Goal: Information Seeking & Learning: Learn about a topic

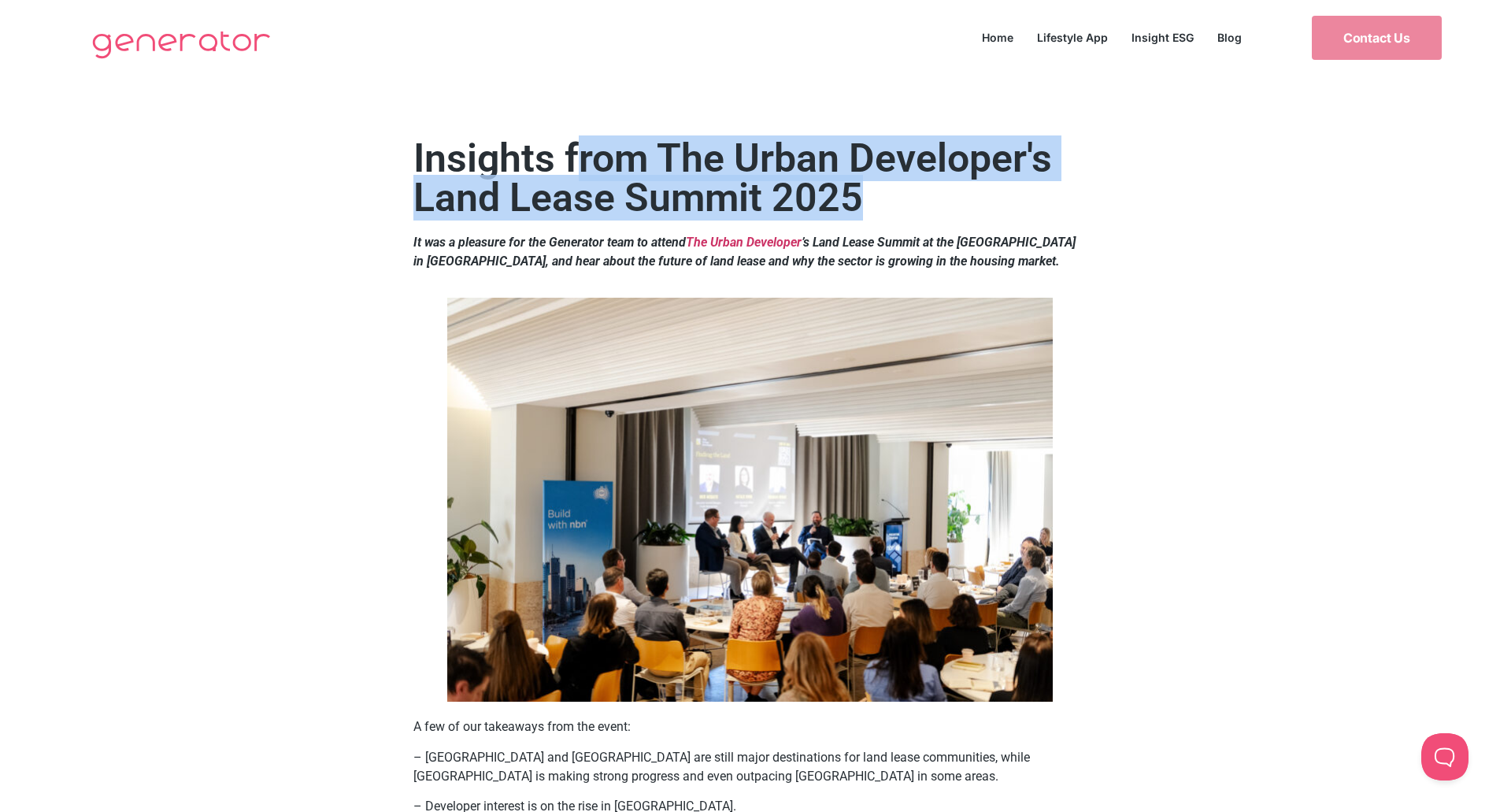
drag, startPoint x: 589, startPoint y: 173, endPoint x: 715, endPoint y: 225, distance: 136.3
click at [714, 217] on h2 "Insights from The Urban Developer's Land Lease Summit 2025" at bounding box center [750, 178] width 674 height 79
click at [824, 217] on h2 "Insights from The Urban Developer's Land Lease Summit 2025" at bounding box center [750, 178] width 674 height 79
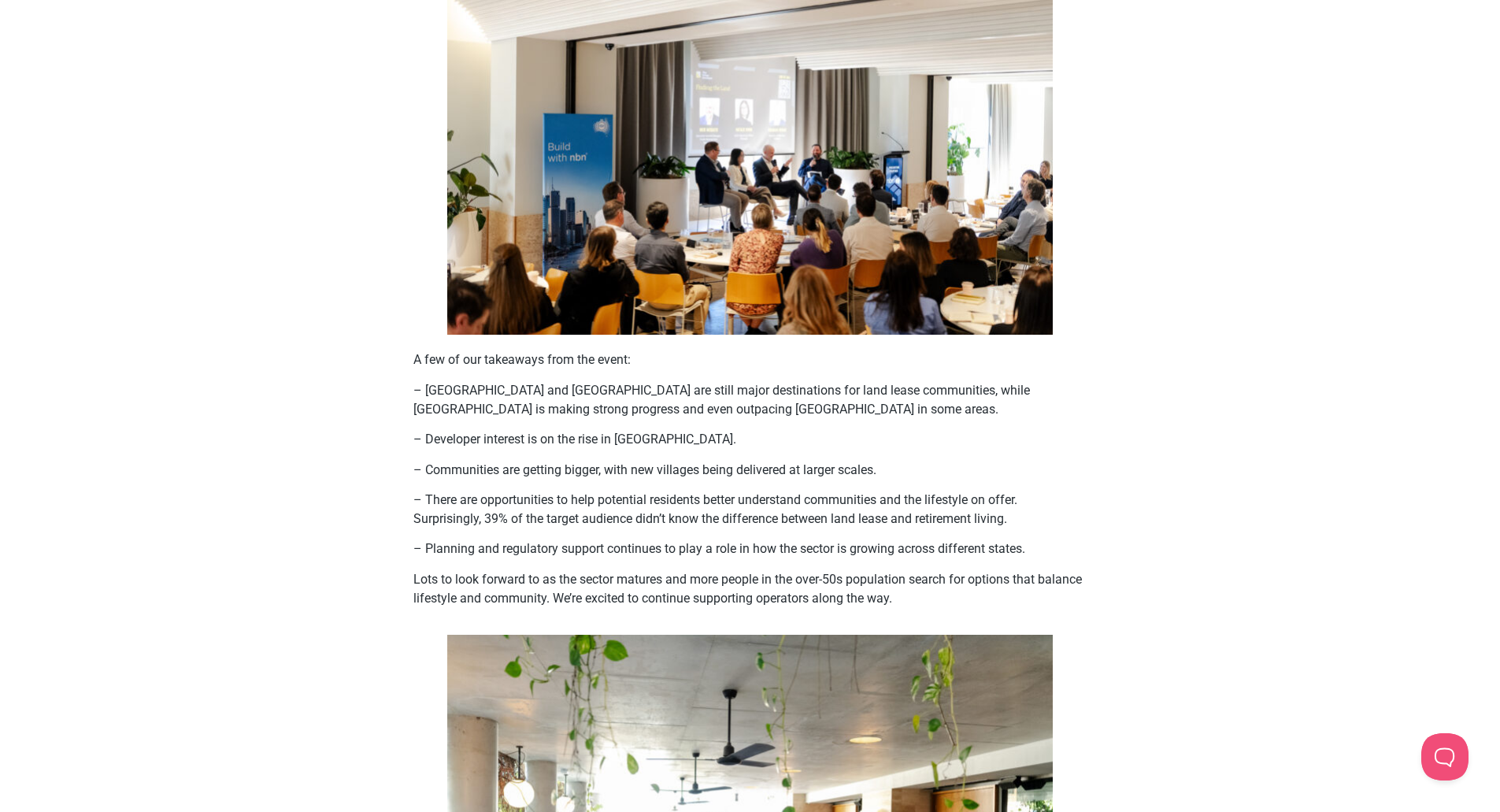
scroll to position [472, 0]
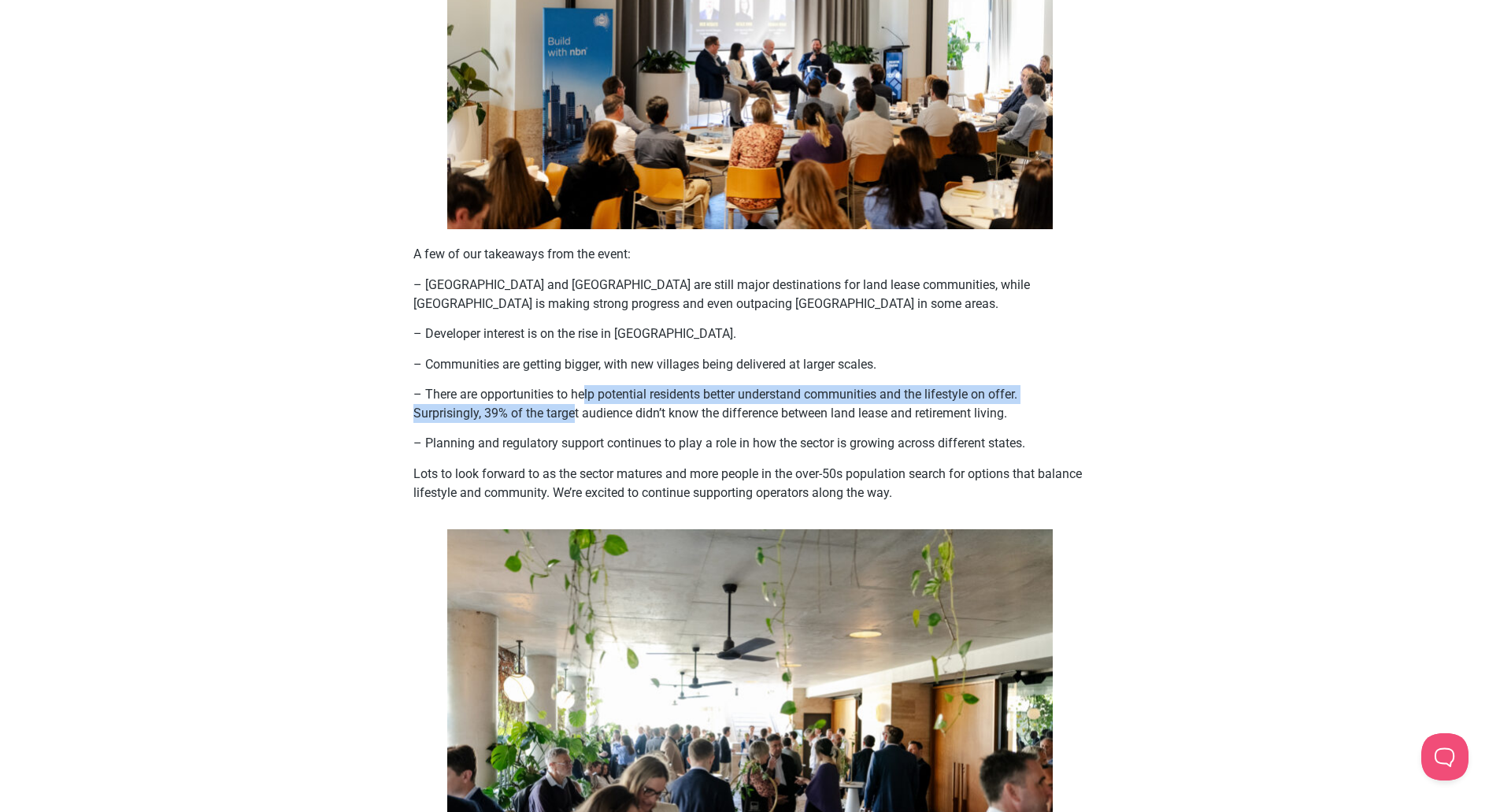
drag, startPoint x: 597, startPoint y: 445, endPoint x: 551, endPoint y: 460, distance: 48.4
click at [570, 423] on p "– There are opportunities to help potential residents better understand communi…" at bounding box center [750, 403] width 674 height 37
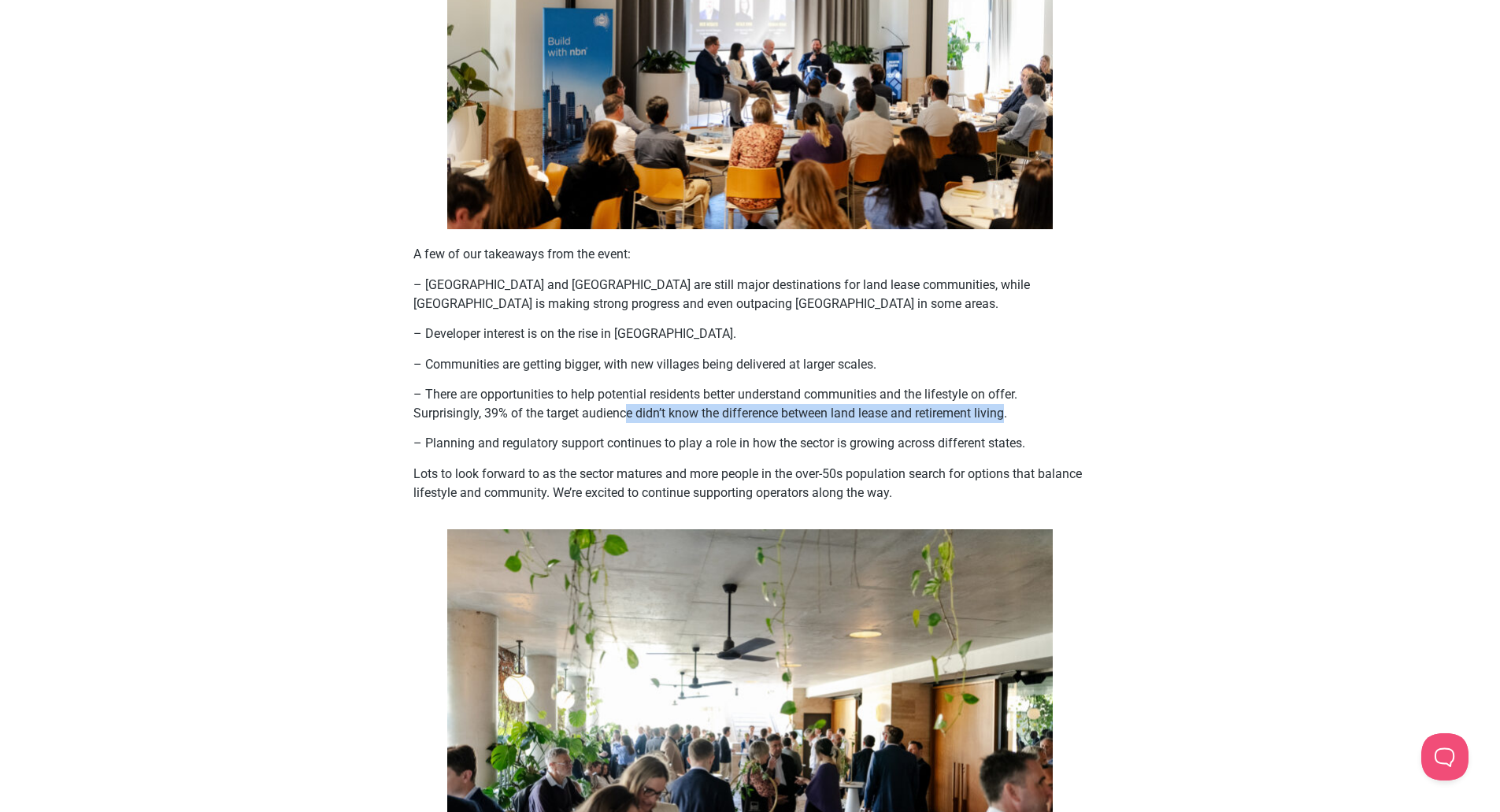
drag, startPoint x: 628, startPoint y: 454, endPoint x: 1013, endPoint y: 452, distance: 385.0
click at [1013, 423] on p "– There are opportunities to help potential residents better understand communi…" at bounding box center [750, 403] width 674 height 37
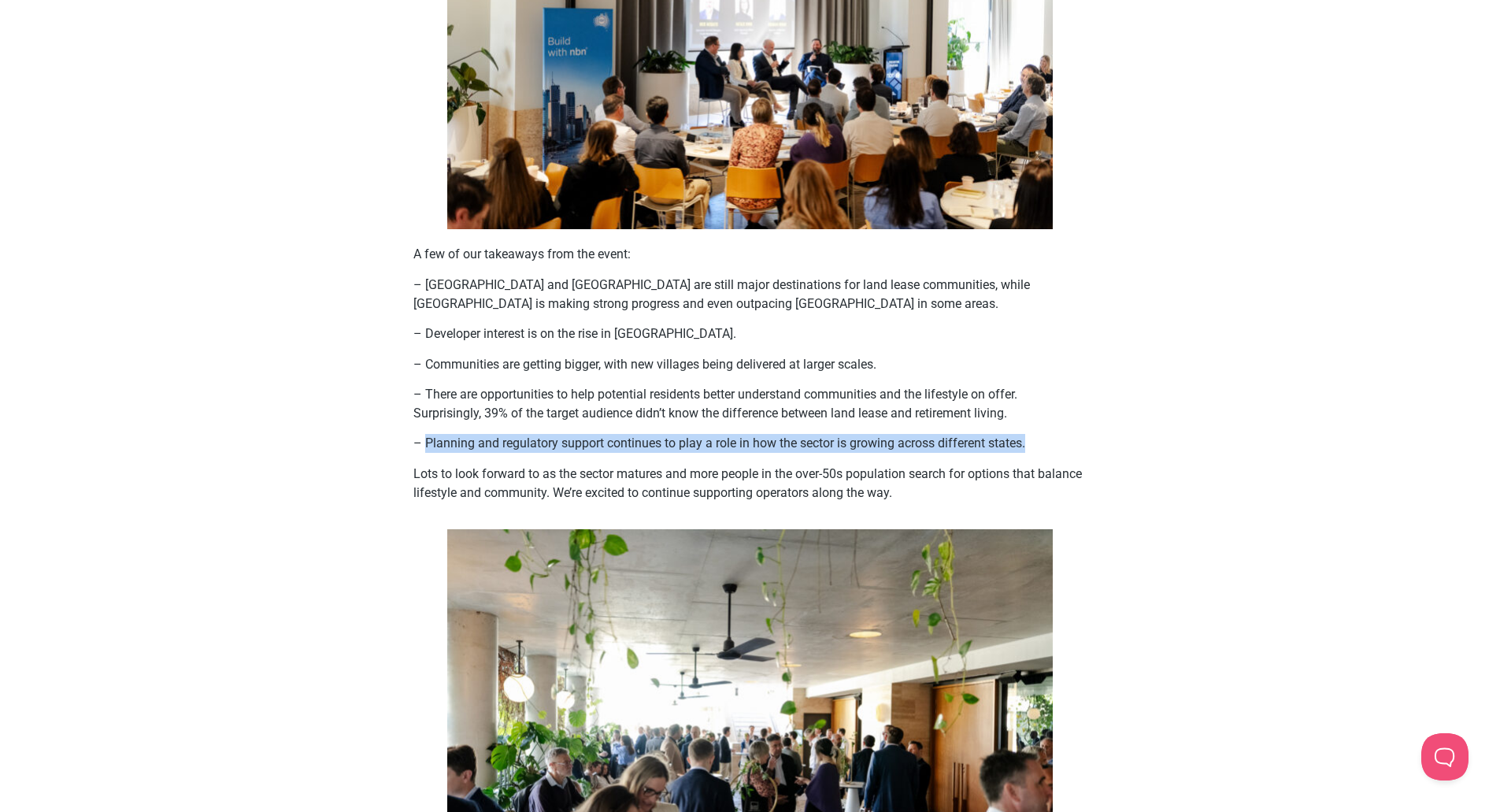
drag, startPoint x: 424, startPoint y: 480, endPoint x: 1023, endPoint y: 483, distance: 599.0
click at [1023, 453] on p "– Planning and regulatory support continues to play a role in how the sector is…" at bounding box center [750, 443] width 674 height 19
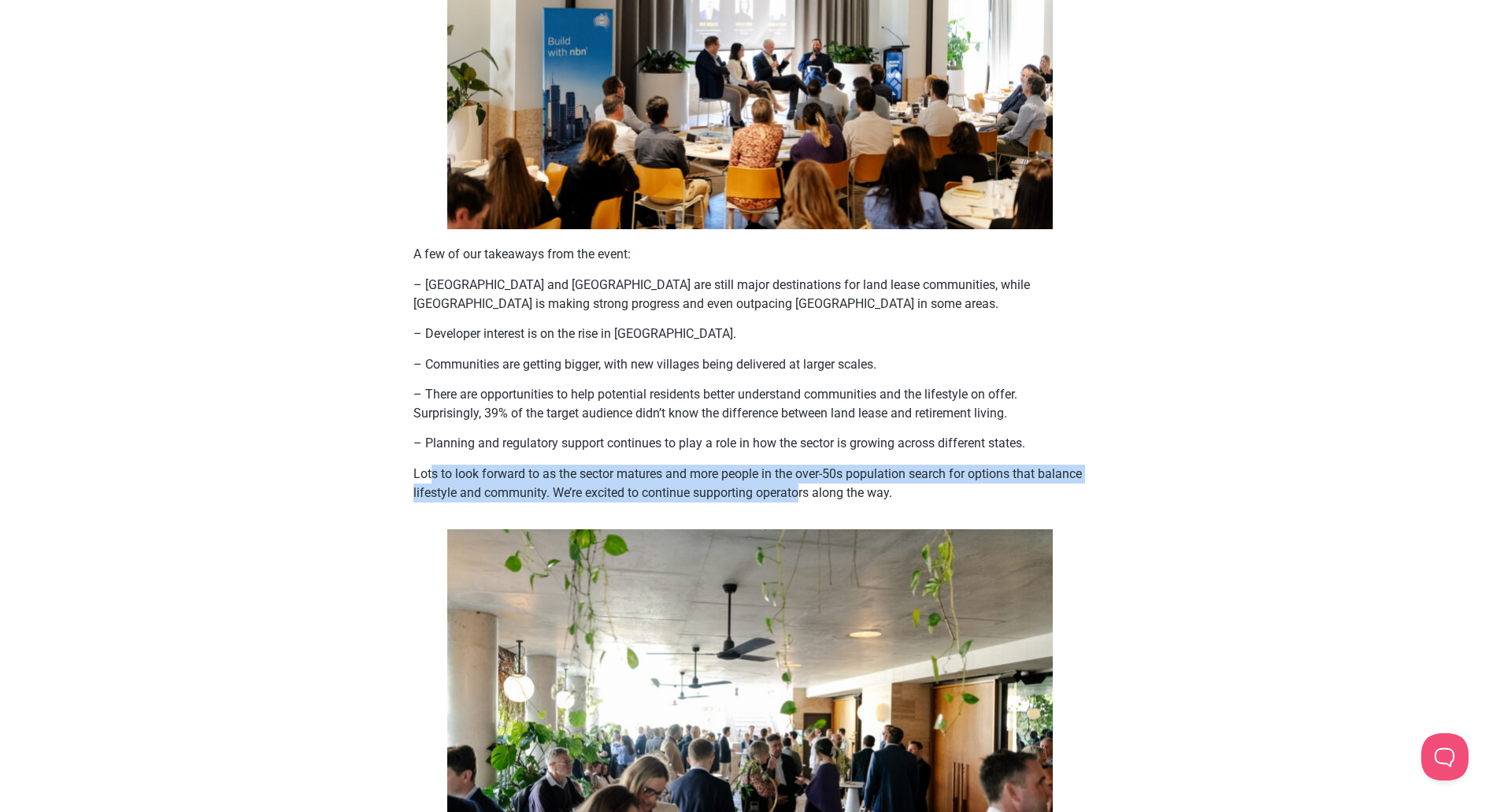
drag, startPoint x: 431, startPoint y: 517, endPoint x: 797, endPoint y: 525, distance: 366.1
click at [797, 502] on p "Lots to look forward to as the sector matures and more people in the over-50s p…" at bounding box center [750, 483] width 674 height 37
click at [712, 502] on p "Lots to look forward to as the sector matures and more people in the over-50s p…" at bounding box center [750, 483] width 674 height 37
click at [960, 502] on p "Lots to look forward to as the sector matures and more people in the over-50s p…" at bounding box center [750, 483] width 674 height 37
click at [908, 502] on p "Lots to look forward to as the sector matures and more people in the over-50s p…" at bounding box center [750, 483] width 674 height 37
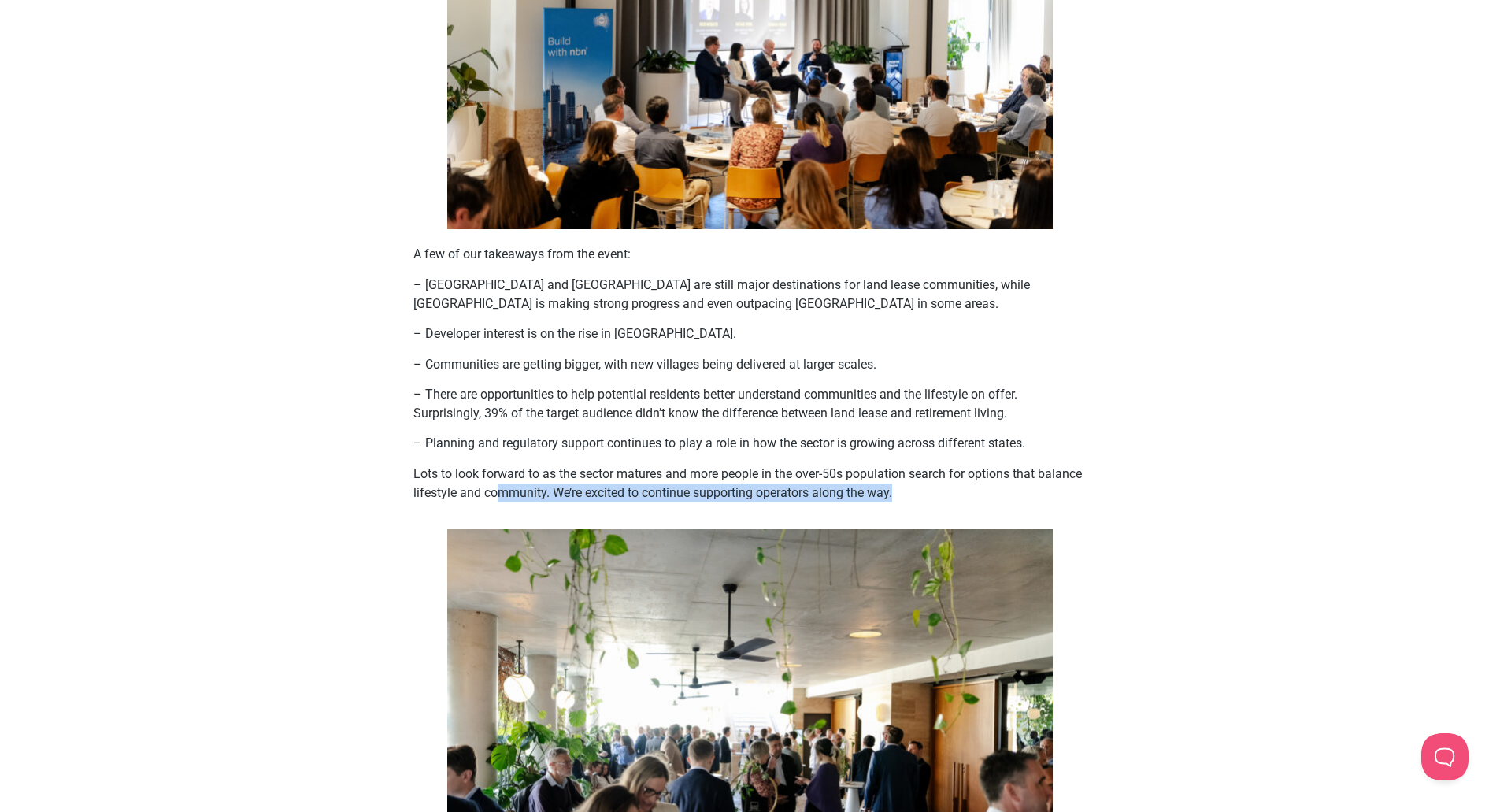
drag, startPoint x: 499, startPoint y: 534, endPoint x: 929, endPoint y: 529, distance: 430.0
click at [919, 502] on p "Lots to look forward to as the sector matures and more people in the over-50s p…" at bounding box center [750, 483] width 674 height 37
drag, startPoint x: 949, startPoint y: 529, endPoint x: 808, endPoint y: 534, distance: 141.1
click at [949, 502] on p "Lots to look forward to as the sector matures and more people in the over-50s p…" at bounding box center [750, 483] width 674 height 37
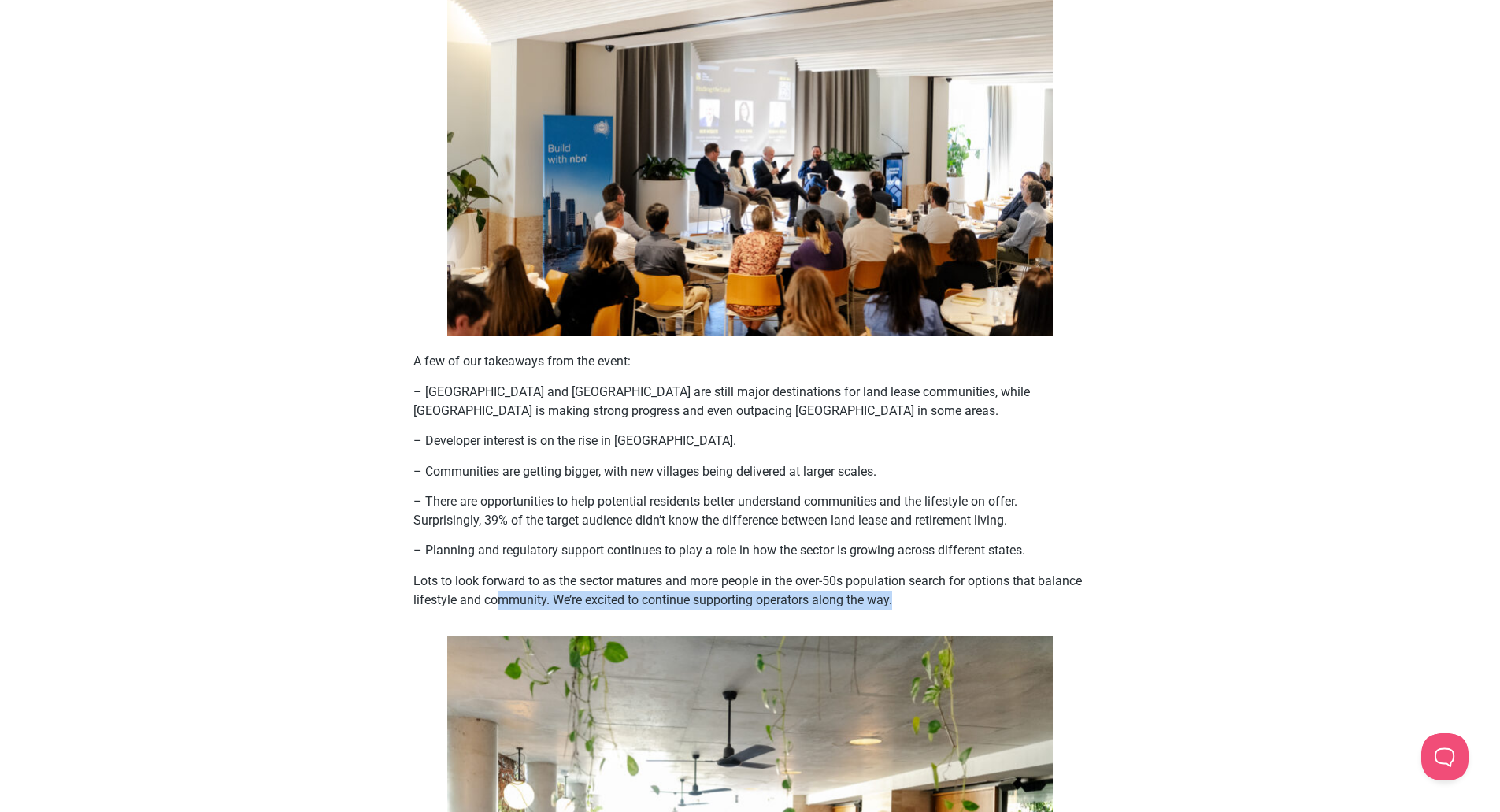
scroll to position [157, 0]
